Goal: Task Accomplishment & Management: Manage account settings

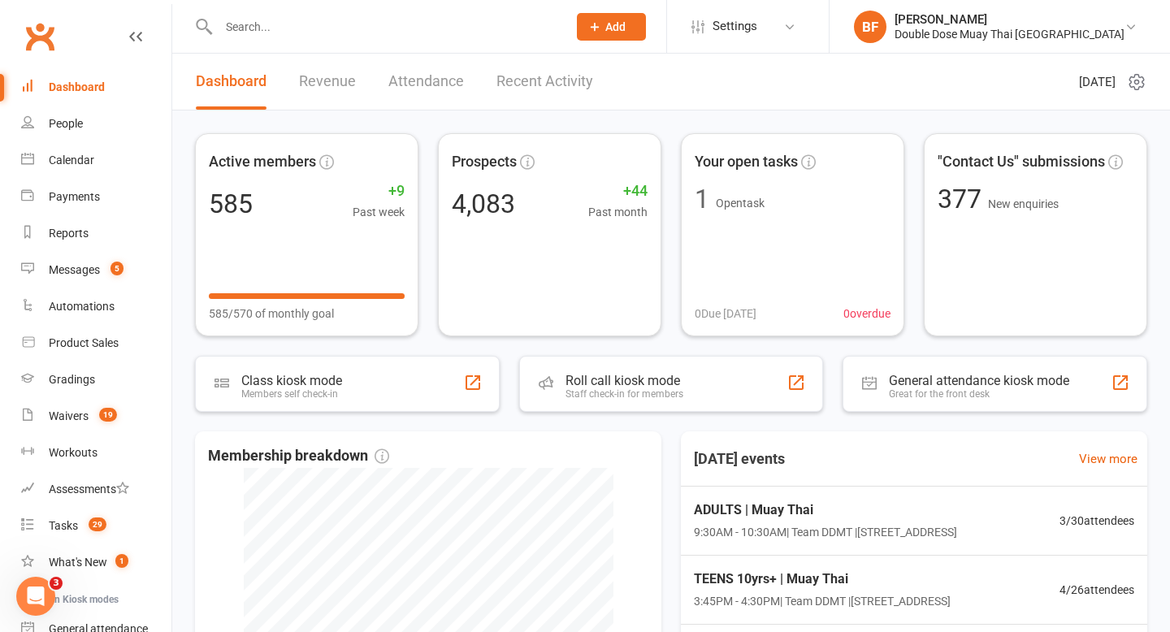
click at [300, 82] on link "Revenue" at bounding box center [327, 82] width 57 height 56
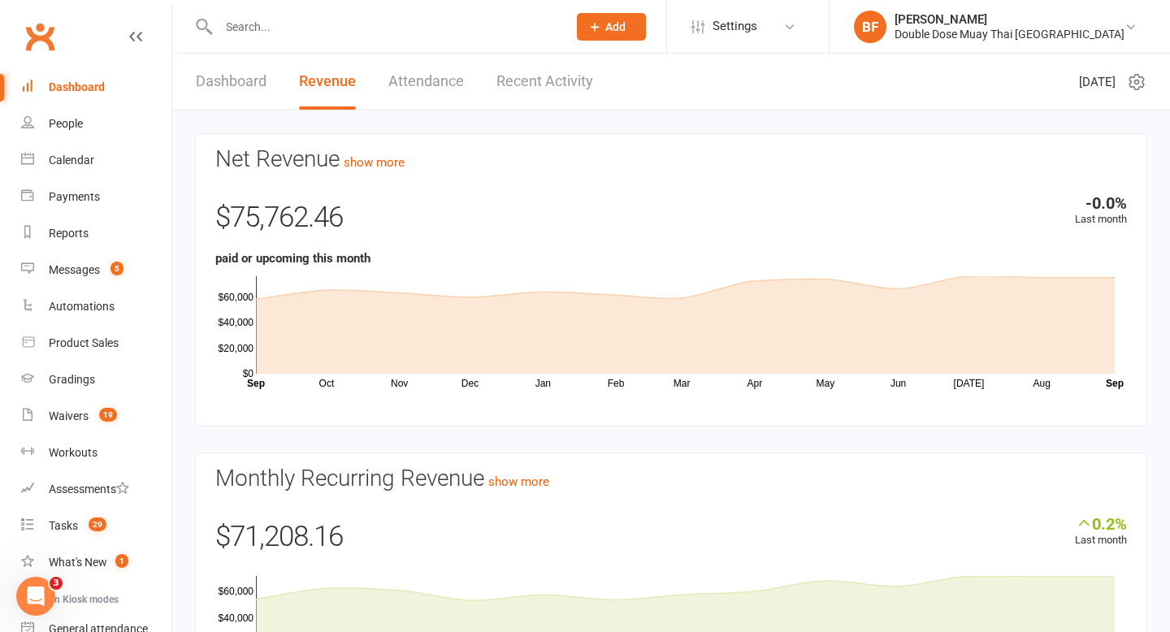
click at [208, 86] on link "Dashboard" at bounding box center [231, 82] width 71 height 56
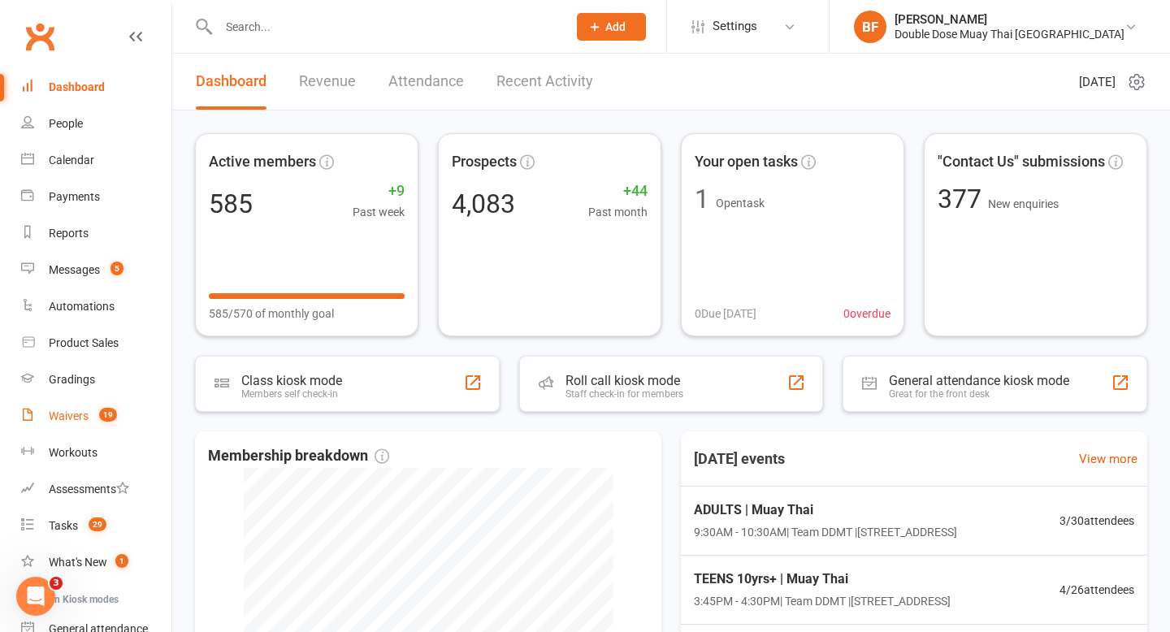
click at [90, 430] on link "Waivers 19" at bounding box center [96, 416] width 150 height 37
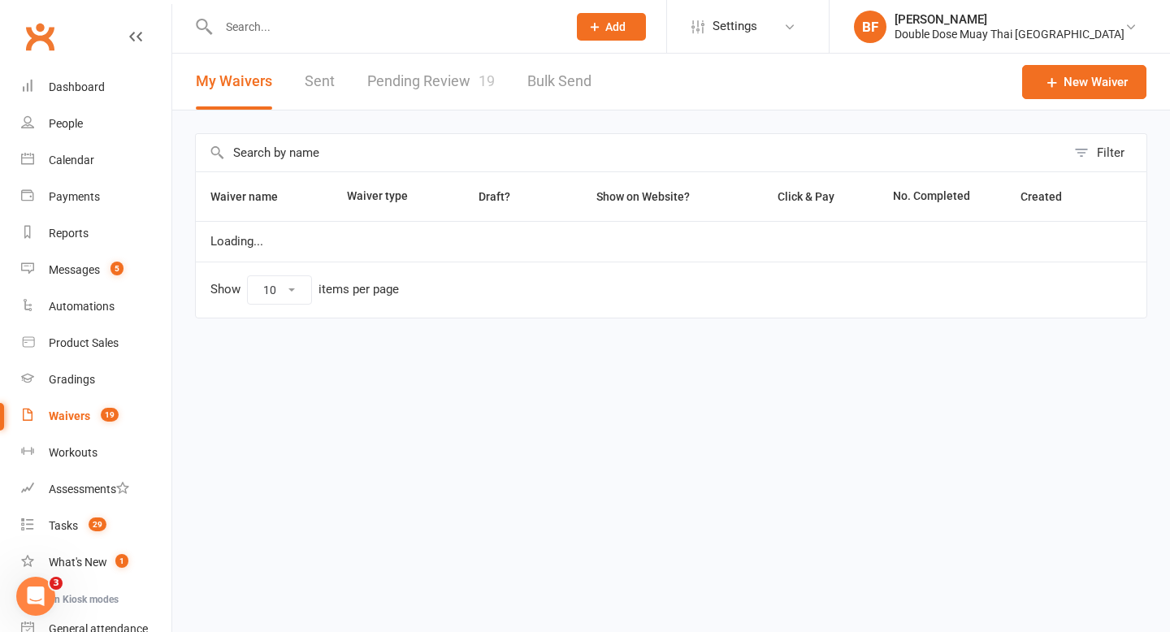
click at [445, 89] on link "Pending Review 19" at bounding box center [431, 82] width 128 height 56
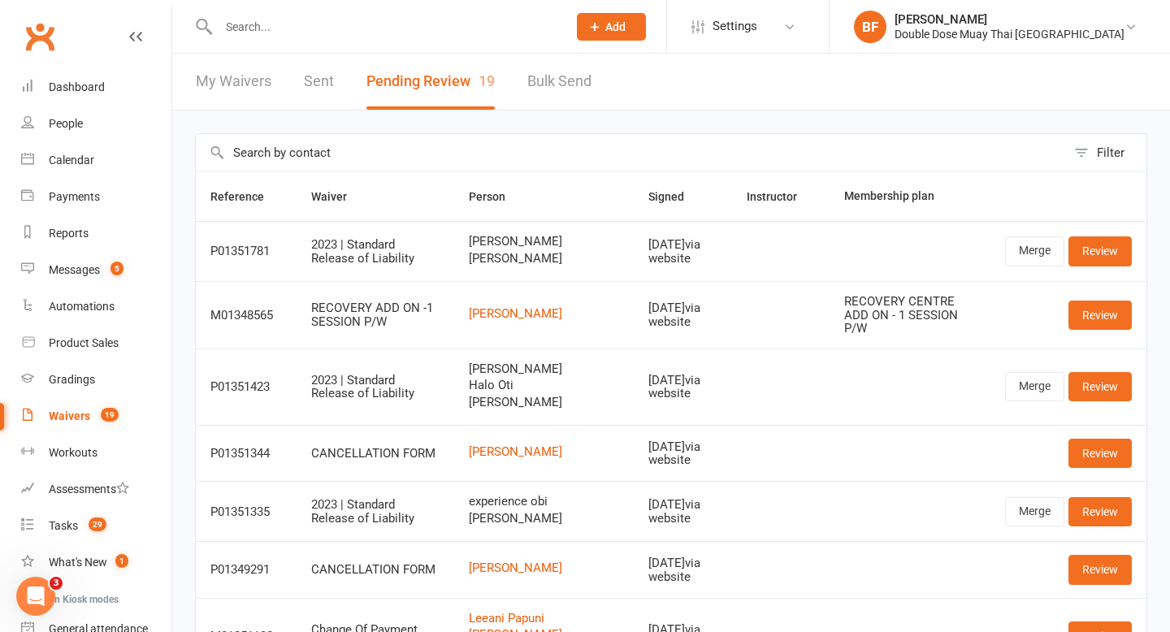
click at [274, 13] on div at bounding box center [375, 26] width 361 height 53
click at [274, 41] on div at bounding box center [375, 26] width 361 height 53
click at [274, 31] on input "text" at bounding box center [385, 26] width 342 height 23
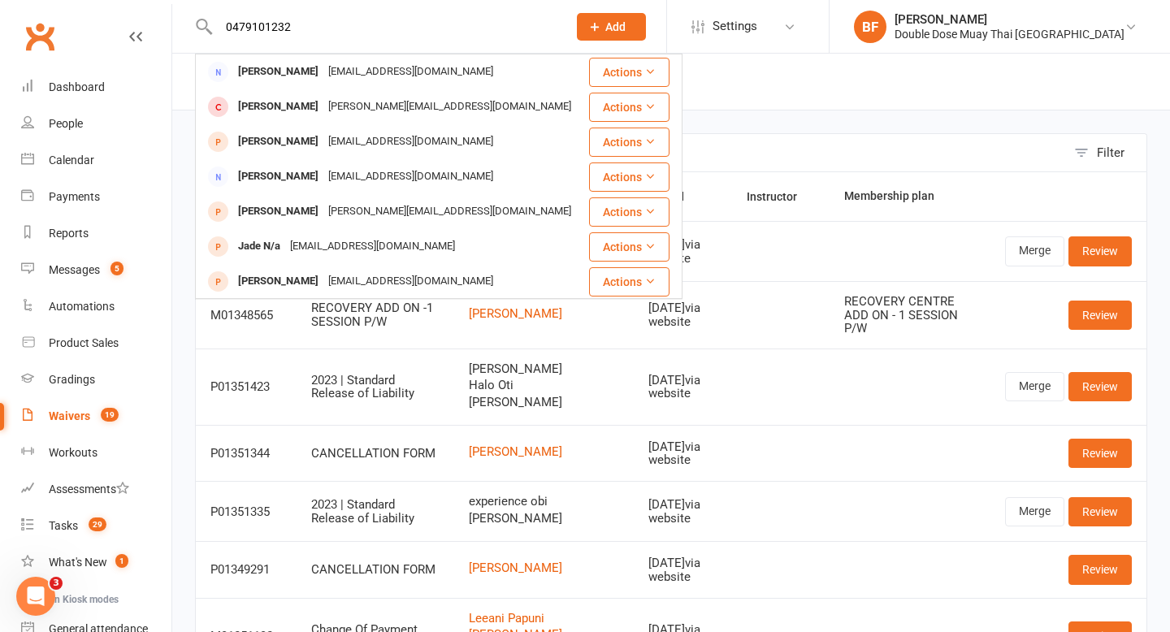
drag, startPoint x: 312, startPoint y: 25, endPoint x: 197, endPoint y: 25, distance: 114.6
click at [197, 25] on div "0479101232 [PERSON_NAME] [EMAIL_ADDRESS][DOMAIN_NAME] Actions [PERSON_NAME] [PE…" at bounding box center [375, 26] width 361 height 53
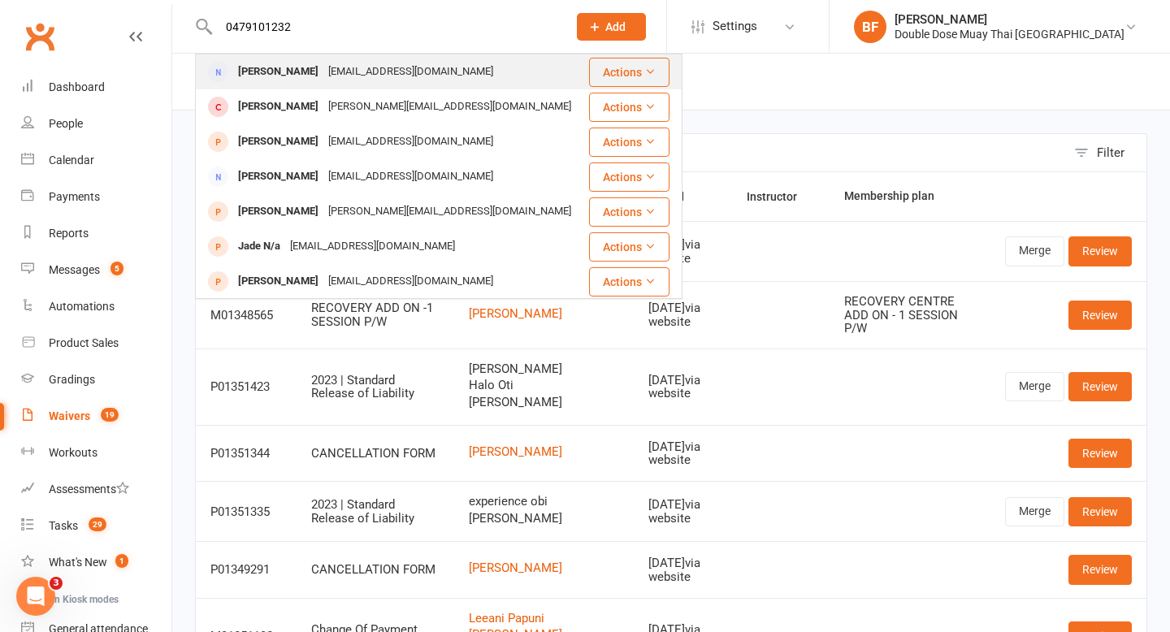
type input "0479101232"
click at [289, 83] on div "[PERSON_NAME]" at bounding box center [278, 72] width 90 height 24
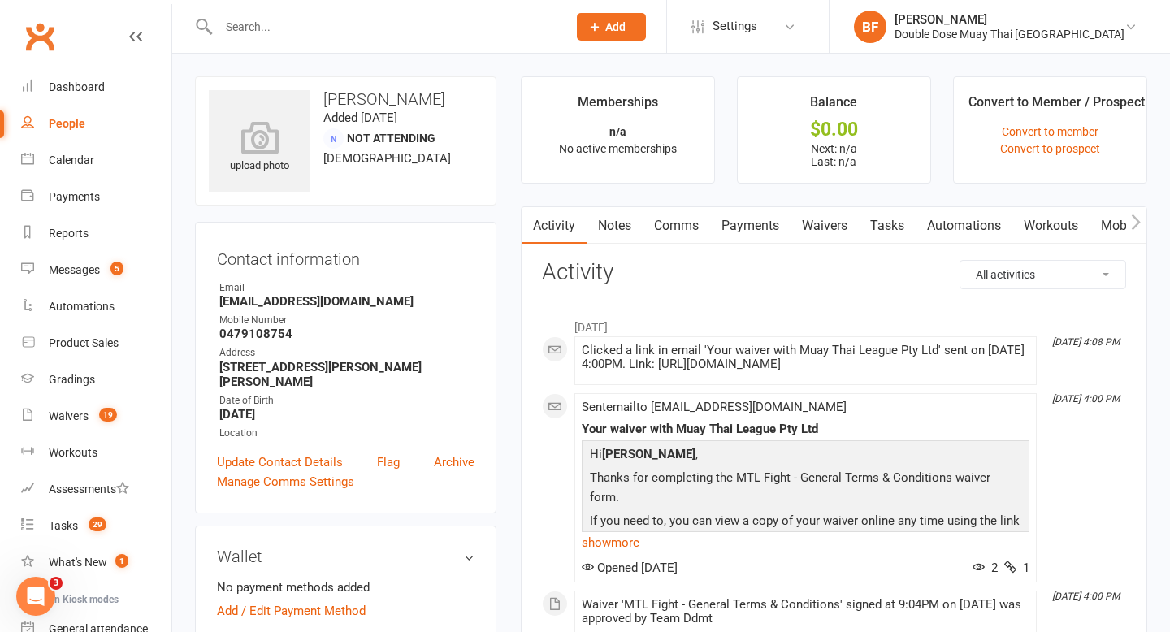
click at [240, 13] on div at bounding box center [375, 26] width 361 height 53
click at [242, 34] on input "text" at bounding box center [385, 26] width 342 height 23
type input "l"
click at [271, 33] on input "text" at bounding box center [385, 26] width 342 height 23
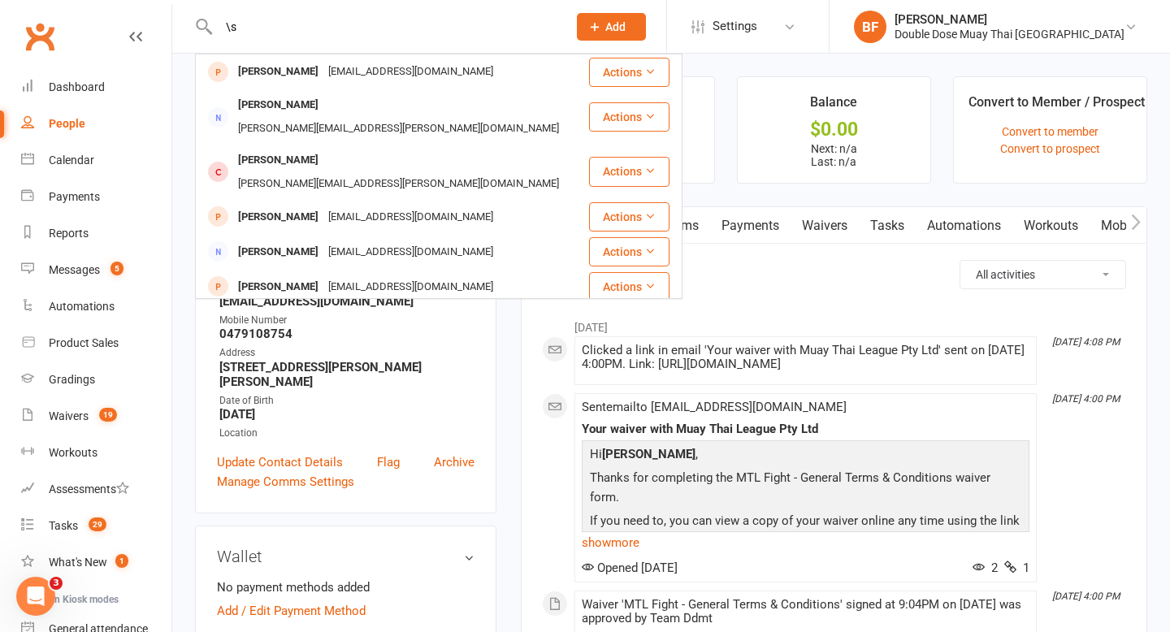
type input "\"
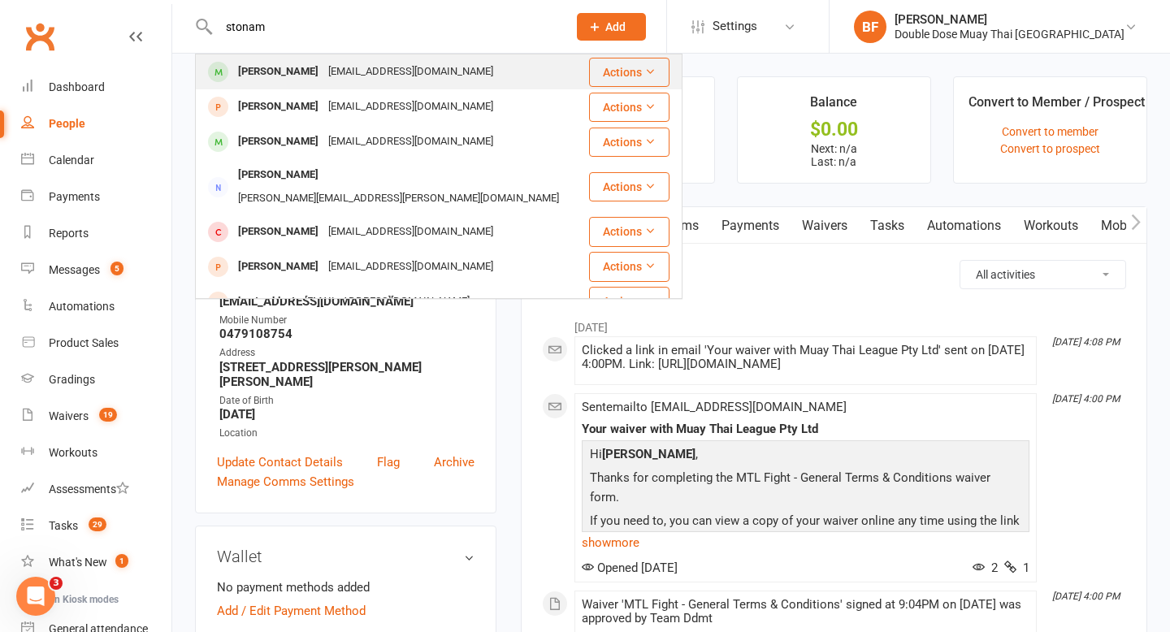
type input "stonam"
click at [292, 71] on div "[PERSON_NAME]" at bounding box center [278, 72] width 90 height 24
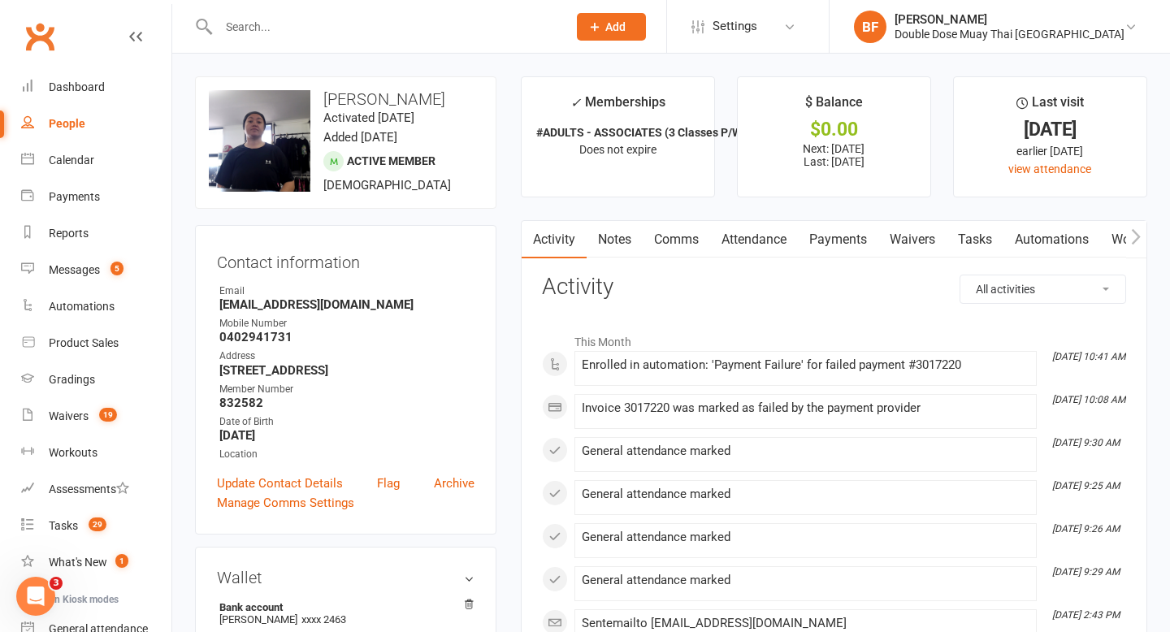
click at [835, 244] on link "Payments" at bounding box center [838, 239] width 80 height 37
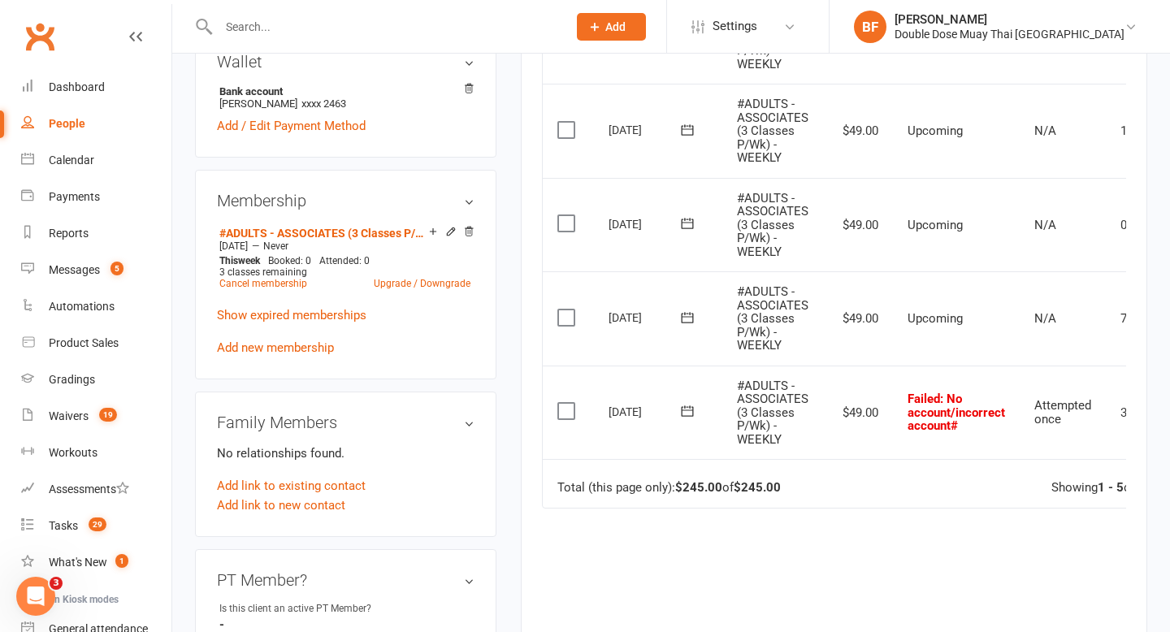
scroll to position [0, 105]
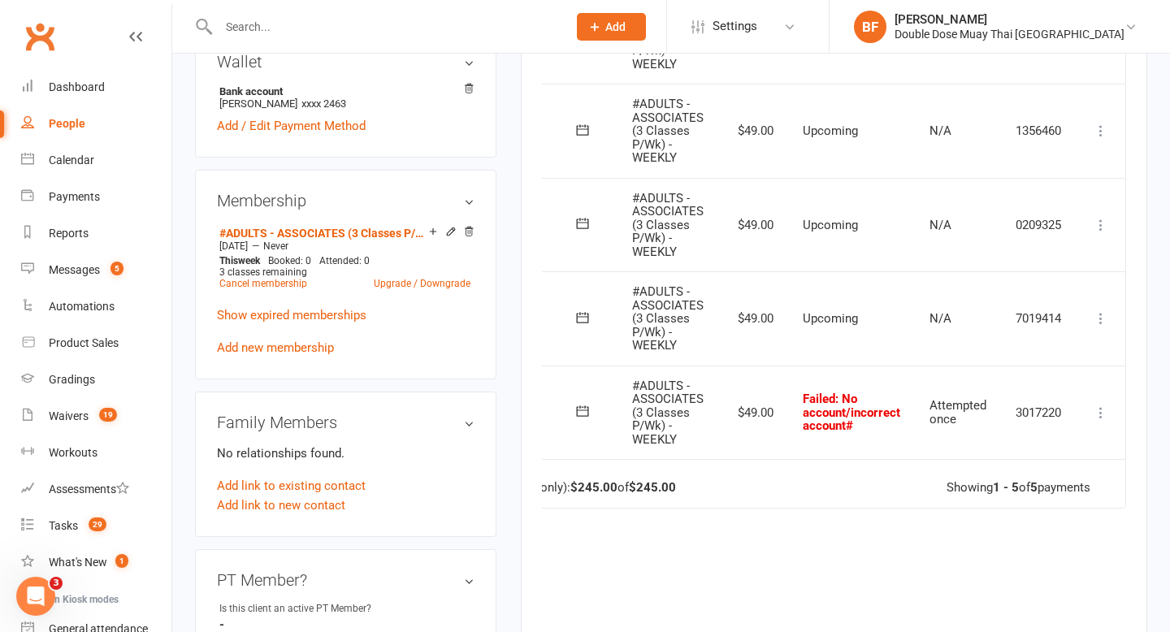
click at [1102, 411] on icon at bounding box center [1101, 413] width 16 height 16
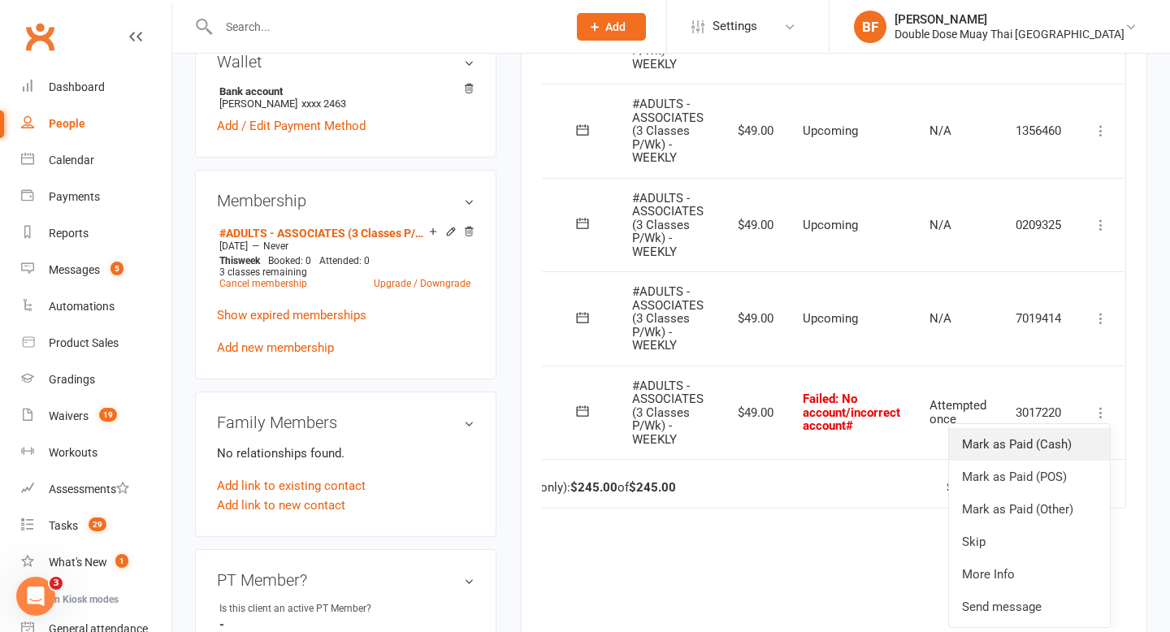
click at [1068, 445] on link "Mark as Paid (Cash)" at bounding box center [1029, 444] width 161 height 32
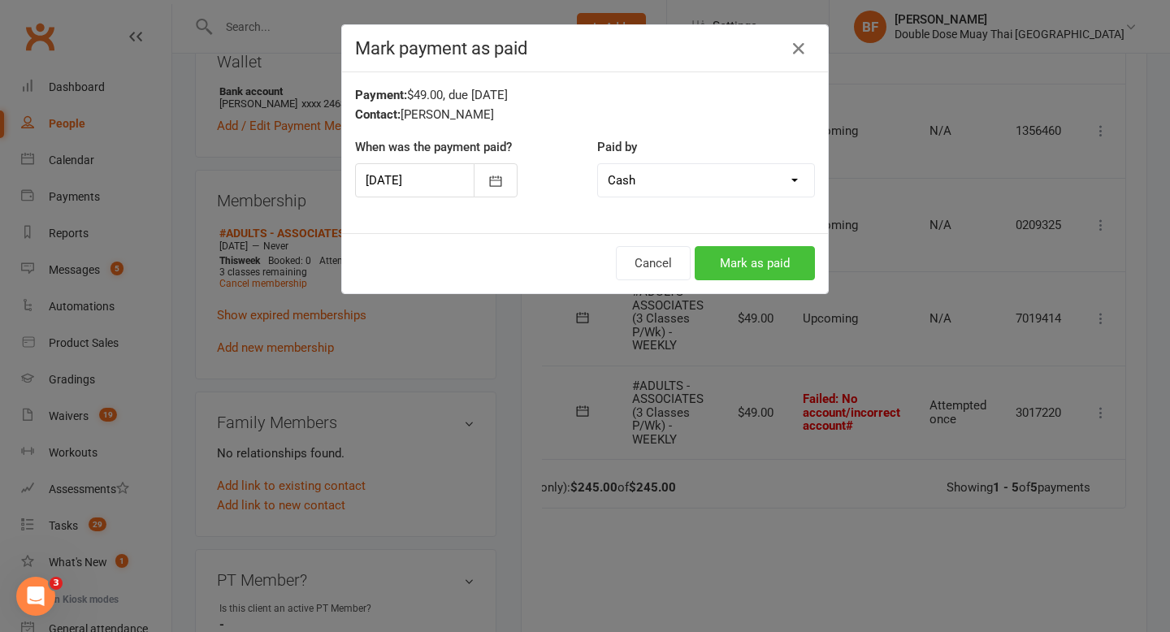
click at [737, 260] on button "Mark as paid" at bounding box center [755, 263] width 120 height 34
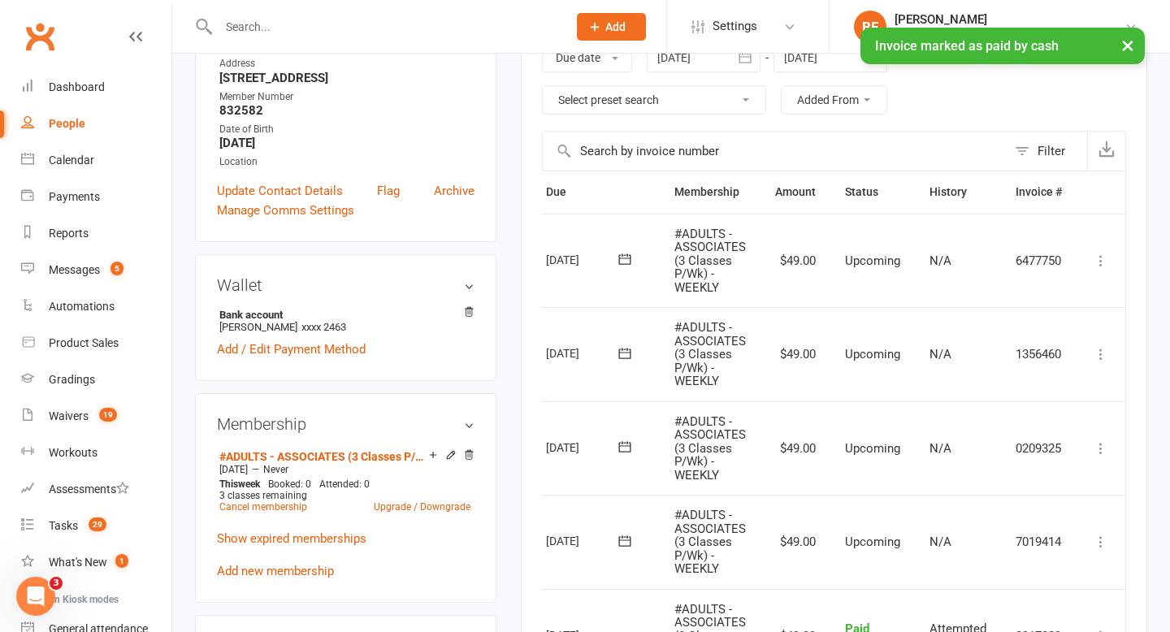
scroll to position [0, 0]
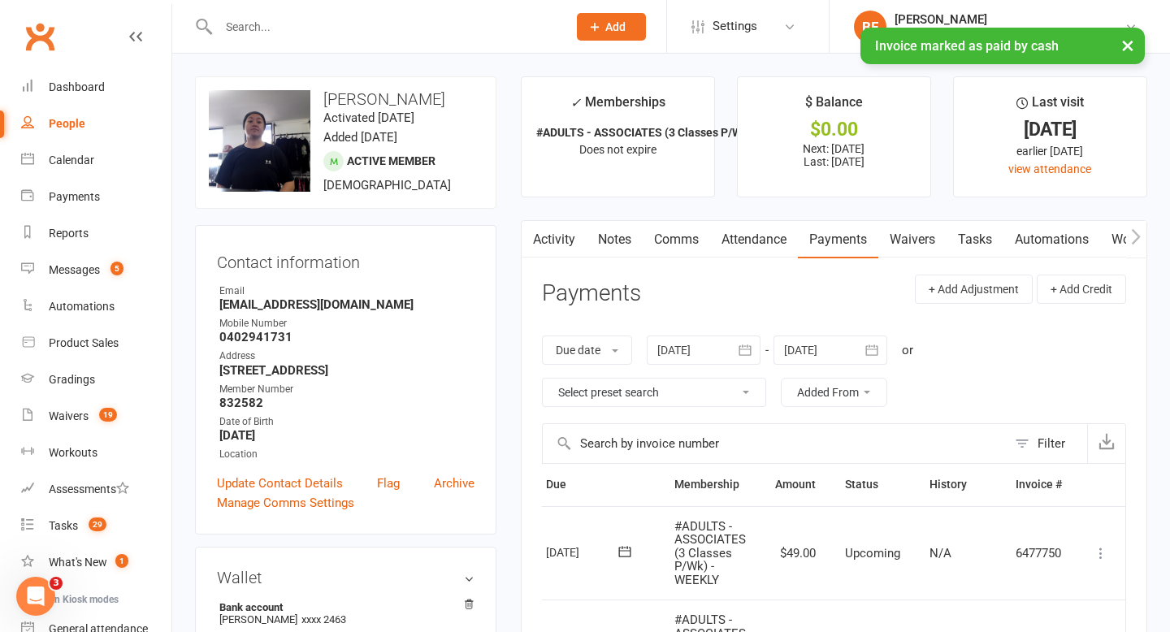
click at [909, 236] on link "Waivers" at bounding box center [912, 239] width 68 height 37
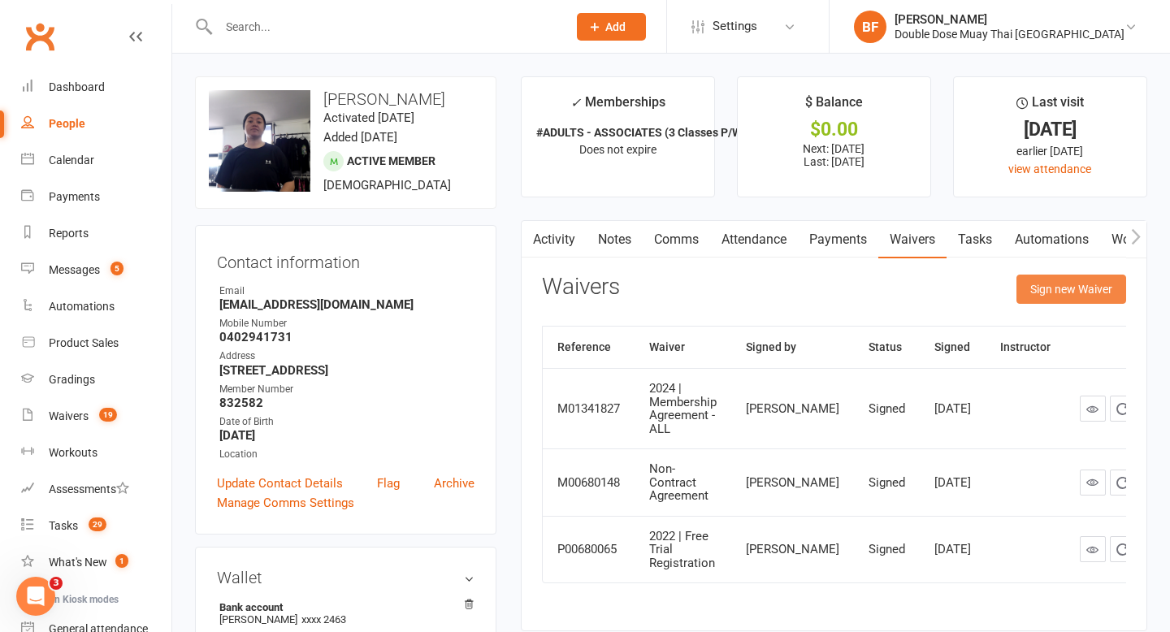
click at [1059, 296] on button "Sign new Waiver" at bounding box center [1071, 289] width 110 height 29
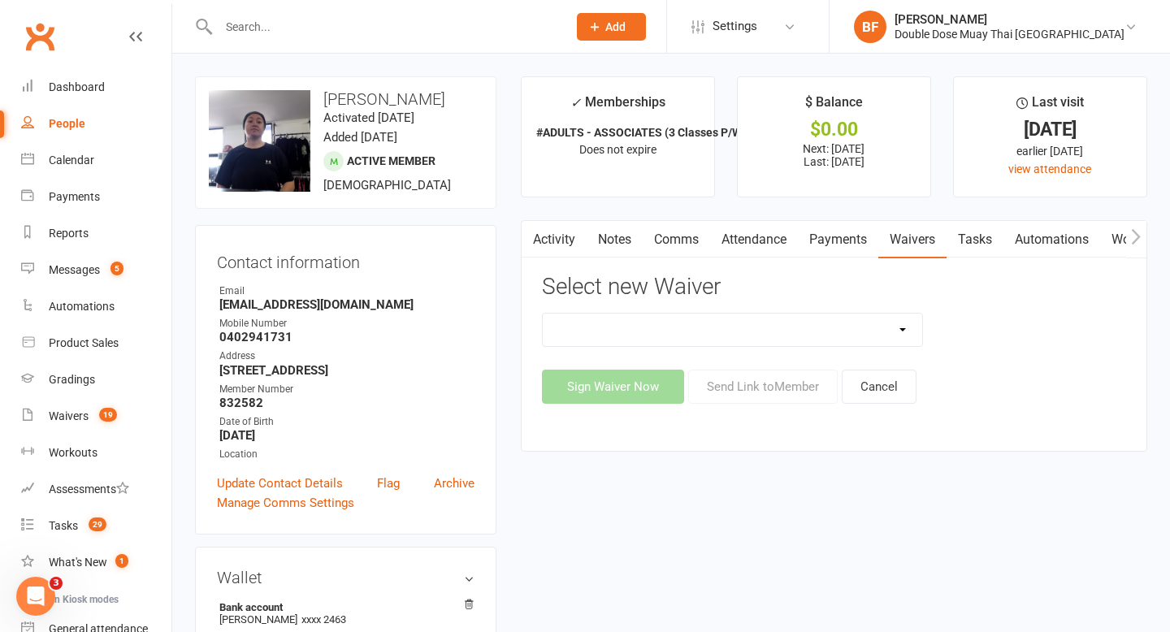
click at [798, 327] on select "2023 | Standard Release of Liability 2024/2025 | DECEMBER PROMO (sign up Dec pa…" at bounding box center [733, 330] width 380 height 32
select select "5668"
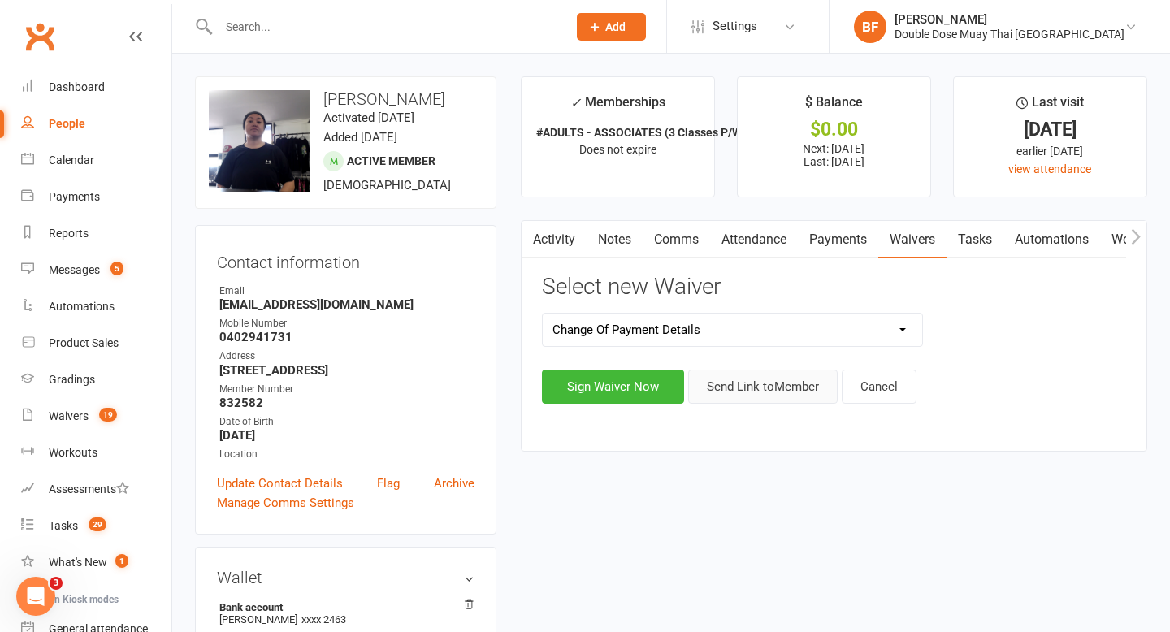
click at [766, 388] on button "Send Link to Member" at bounding box center [762, 387] width 149 height 34
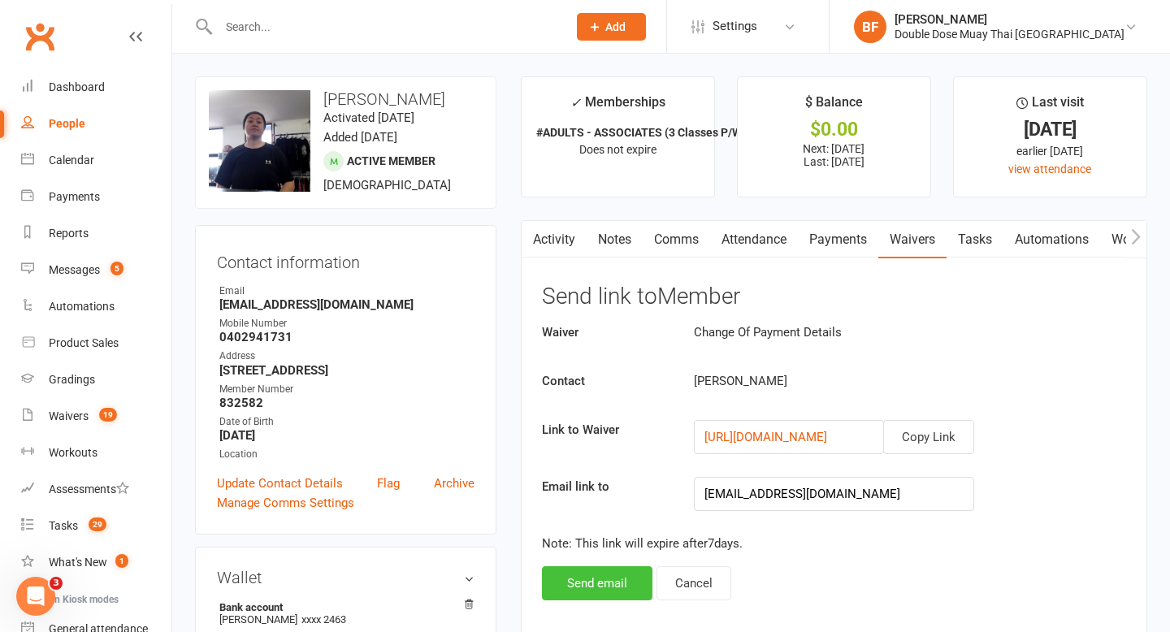
click at [599, 590] on button "Send email" at bounding box center [597, 583] width 110 height 34
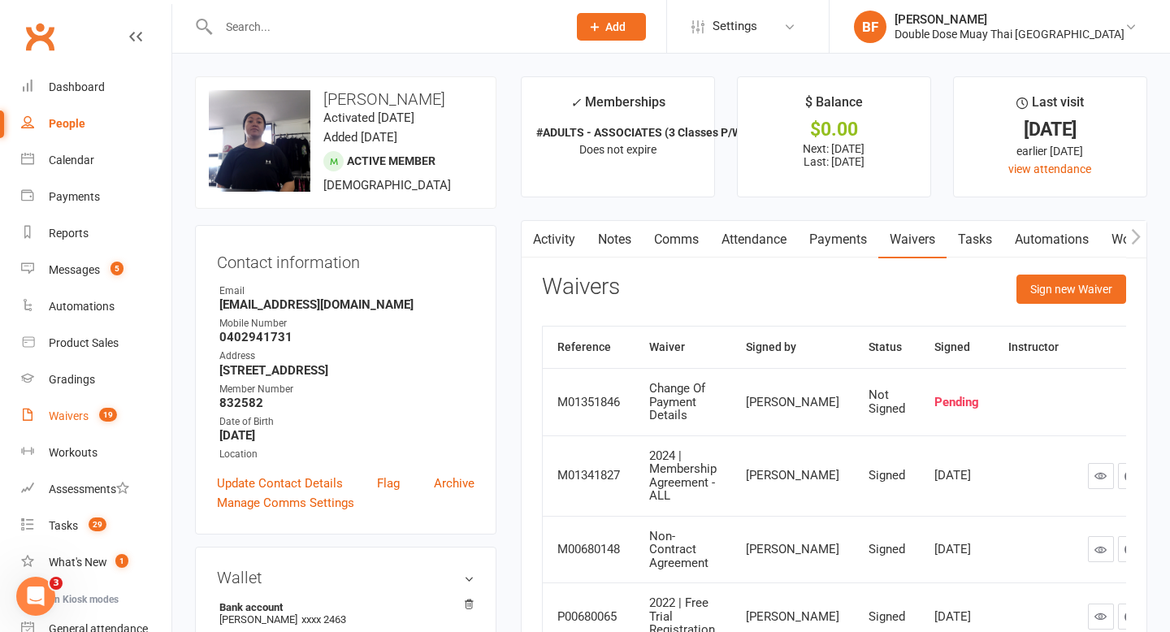
click at [93, 416] on count-badge "19" at bounding box center [104, 415] width 26 height 13
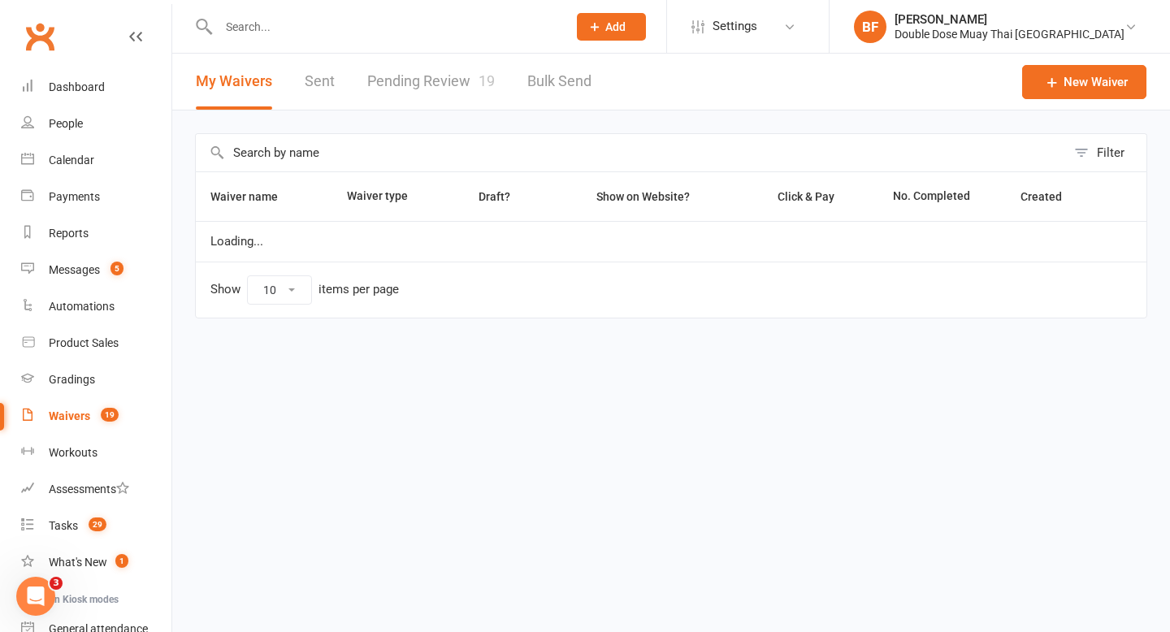
click at [416, 91] on link "Pending Review 19" at bounding box center [431, 82] width 128 height 56
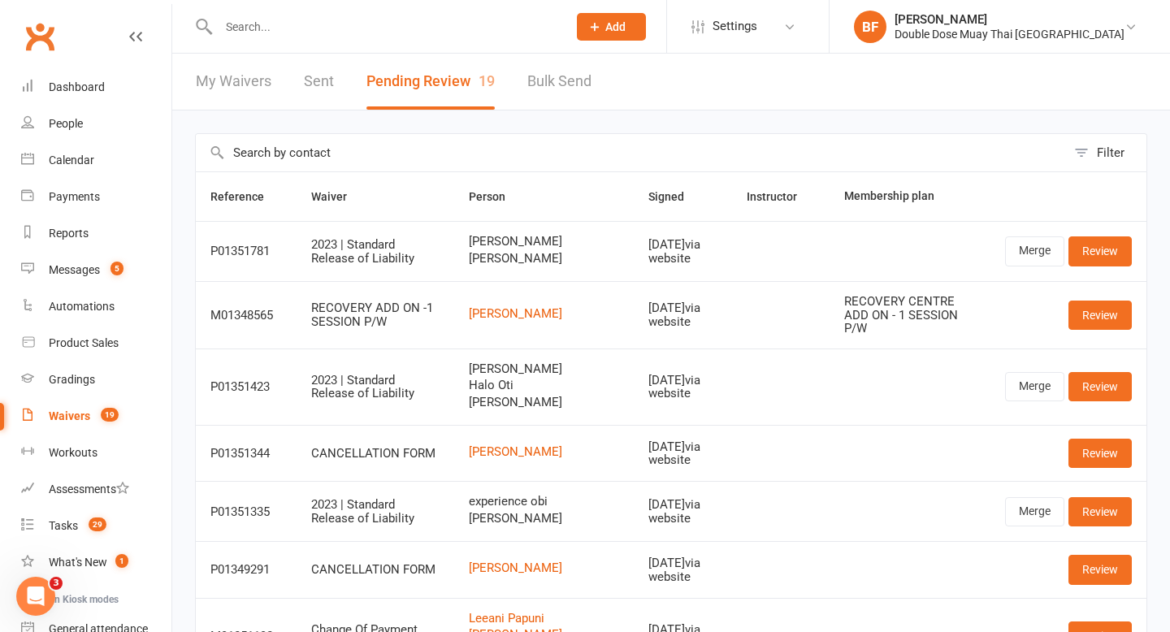
drag, startPoint x: 580, startPoint y: 313, endPoint x: 475, endPoint y: 308, distance: 104.9
click at [475, 308] on td "[PERSON_NAME]" at bounding box center [544, 314] width 180 height 67
copy link "[PERSON_NAME]"
